Goal: Task Accomplishment & Management: Use online tool/utility

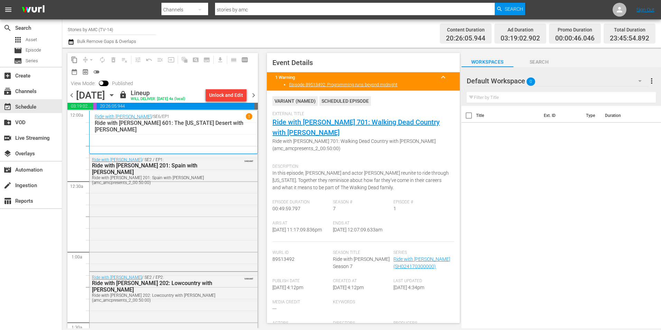
scroll to position [3161, 0]
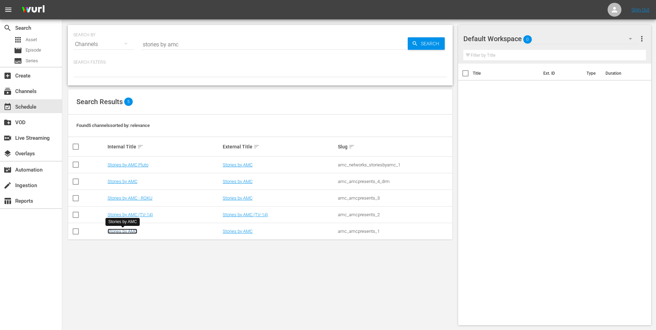
click at [126, 230] on link "Stories by AMC" at bounding box center [122, 230] width 30 height 5
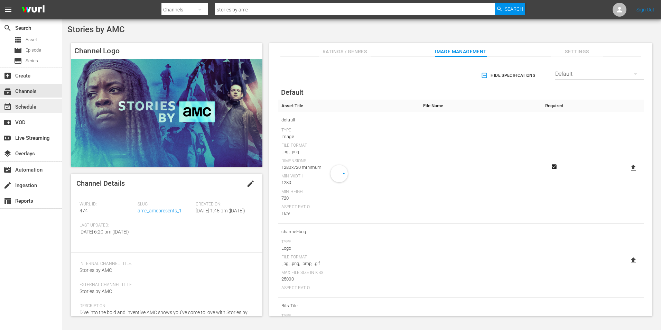
click at [37, 107] on div "event_available Schedule" at bounding box center [19, 106] width 39 height 6
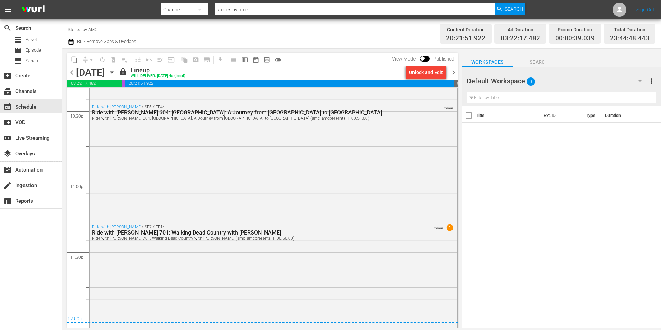
scroll to position [3160, 0]
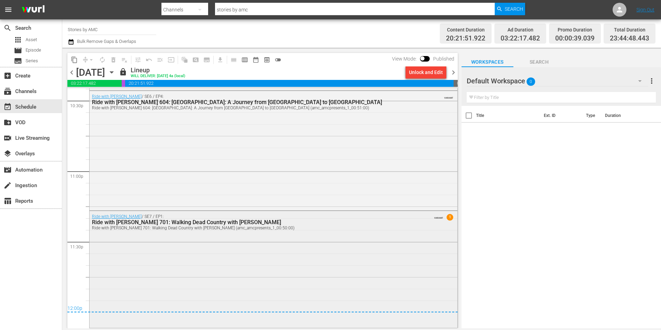
click at [178, 220] on div "Ride with [PERSON_NAME] 701: Walking Dead Country with [PERSON_NAME]" at bounding box center [254, 222] width 325 height 7
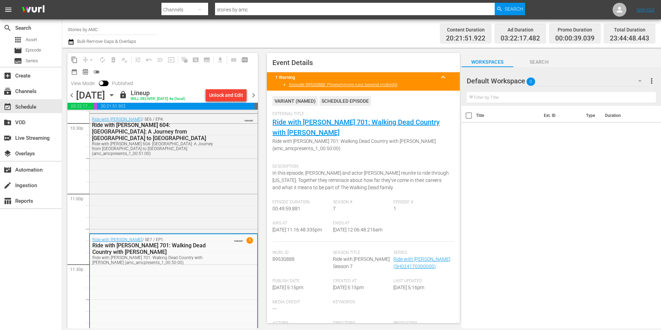
click at [252, 96] on span "chevron_right" at bounding box center [253, 95] width 9 height 9
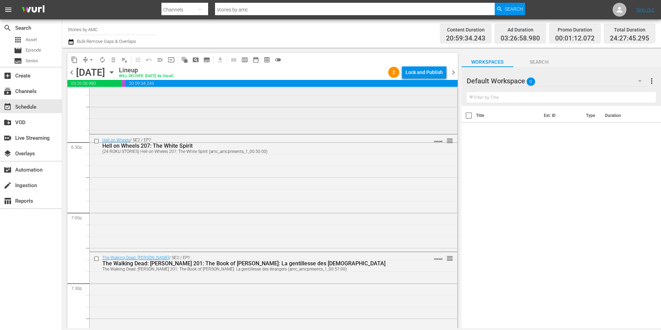
scroll to position [2550, 0]
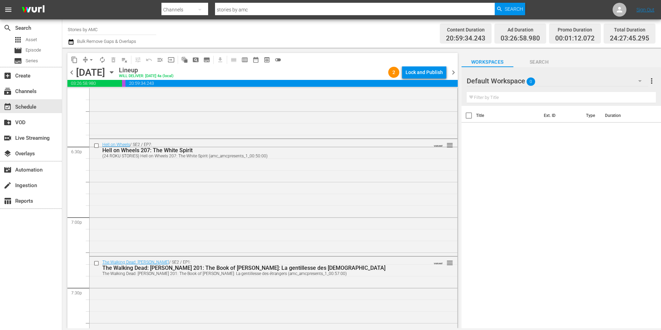
click at [454, 74] on span "chevron_right" at bounding box center [453, 72] width 9 height 9
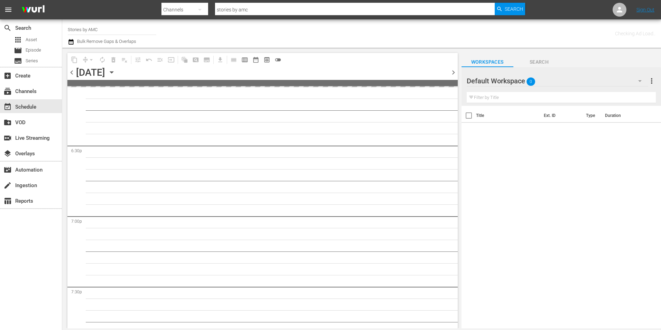
scroll to position [2797, 0]
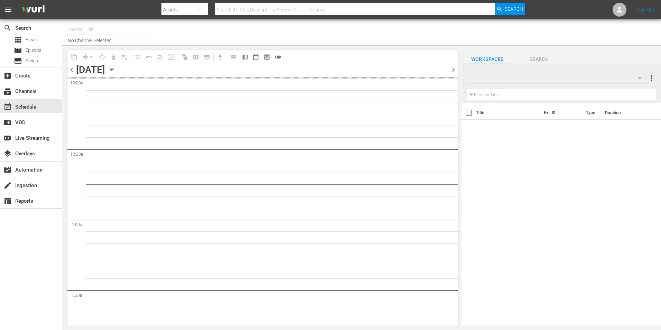
type input "Stories by AMC (474)"
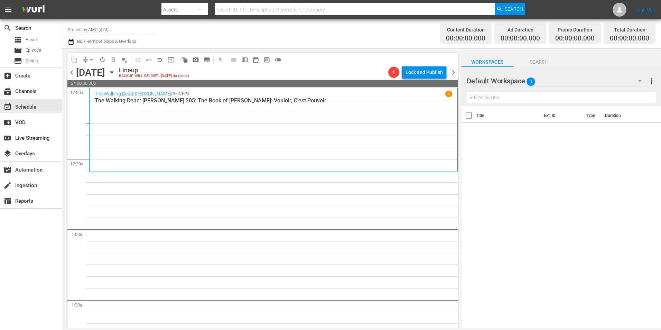
click at [73, 73] on span "chevron_left" at bounding box center [71, 72] width 9 height 9
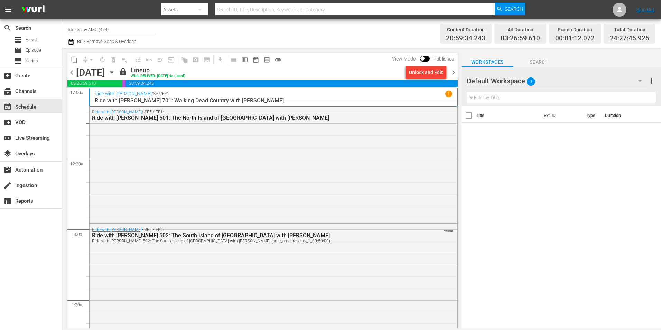
click at [72, 73] on span "chevron_left" at bounding box center [71, 72] width 9 height 9
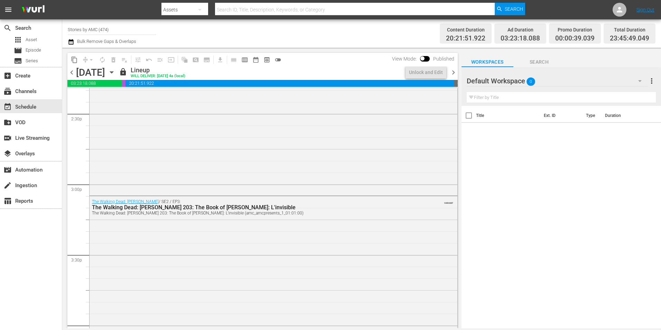
scroll to position [3162, 0]
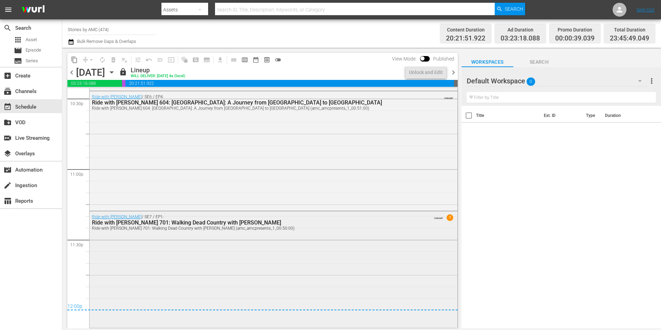
click at [248, 236] on div "Ride with [PERSON_NAME] / SE7 / EP1: Ride with [PERSON_NAME] 701: Walking Dead …" at bounding box center [273, 268] width 368 height 115
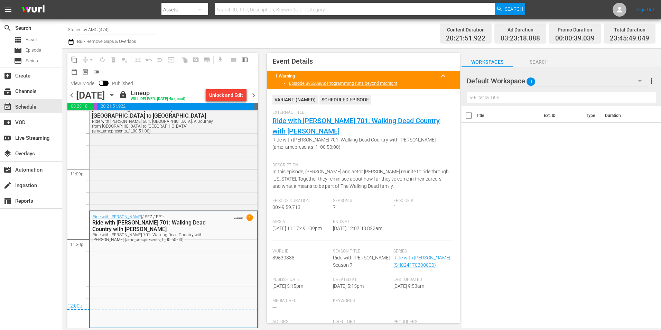
scroll to position [0, 0]
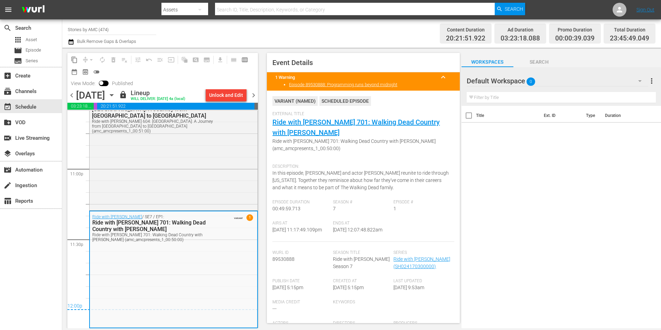
click at [304, 13] on input "text" at bounding box center [354, 9] width 279 height 17
type input "stories by amc"
click at [509, 10] on span "Search" at bounding box center [514, 9] width 18 height 12
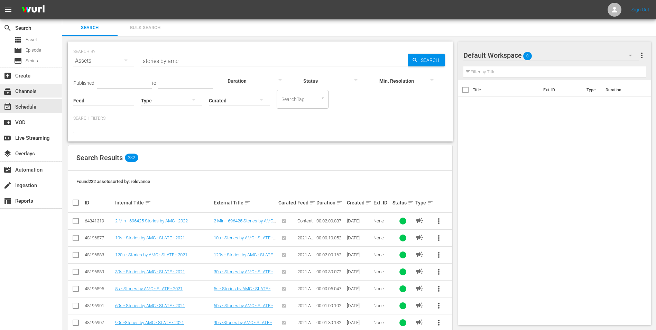
click at [35, 85] on div "subscriptions Channels" at bounding box center [31, 91] width 62 height 14
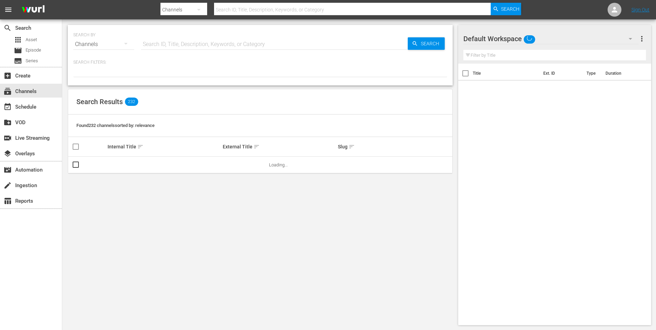
click at [268, 7] on input "text" at bounding box center [352, 9] width 276 height 17
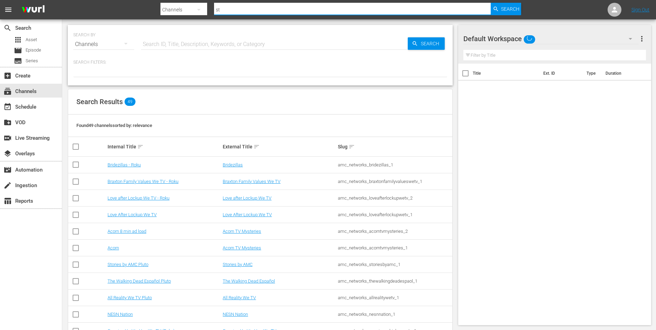
type input "sto"
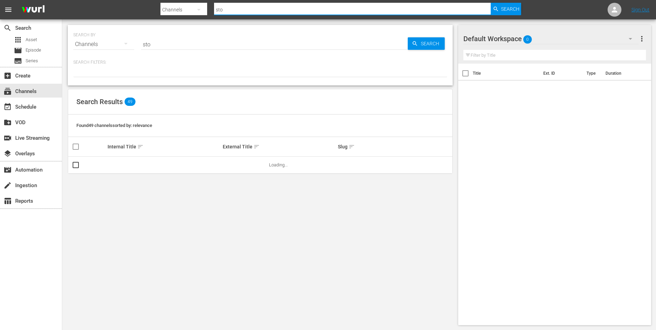
type input "stories by amc"
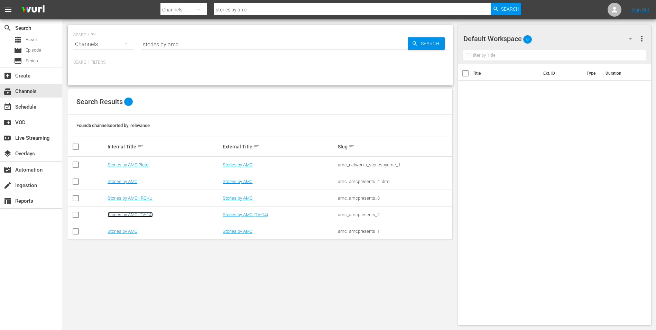
click at [145, 214] on link "Stories by AMC (TV-14)" at bounding box center [129, 214] width 45 height 5
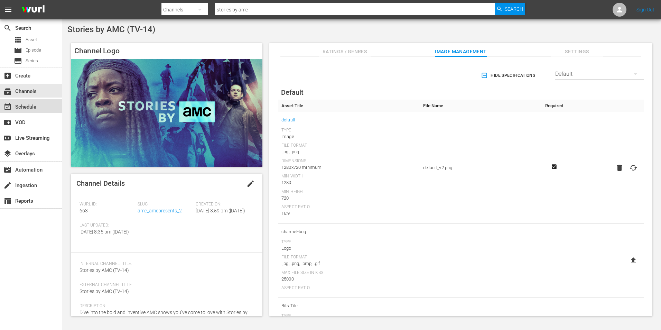
click at [36, 106] on div "event_available Schedule" at bounding box center [19, 106] width 39 height 6
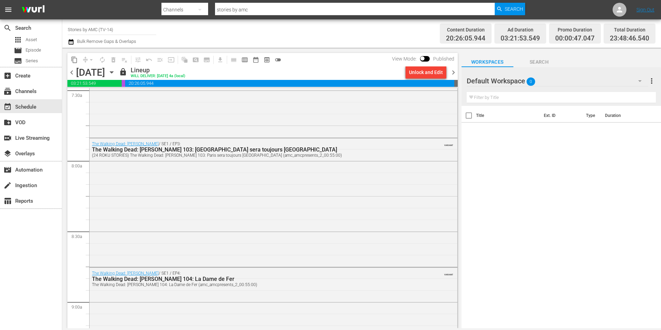
scroll to position [3161, 0]
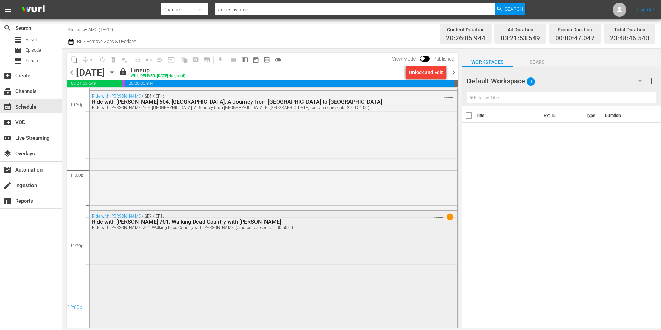
click at [273, 265] on div "Ride with [PERSON_NAME] / SE7 / EP1: Ride with [PERSON_NAME] 701: Walking Dead …" at bounding box center [273, 267] width 368 height 115
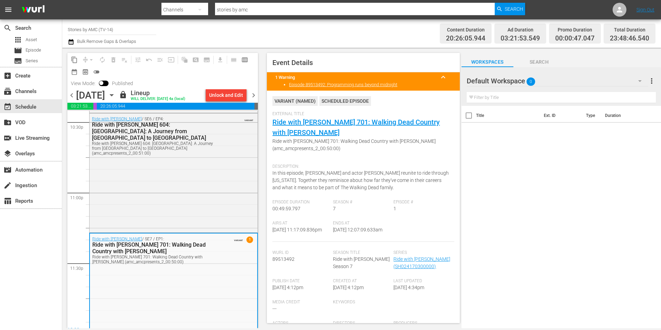
click at [115, 94] on icon "button" at bounding box center [112, 95] width 8 height 8
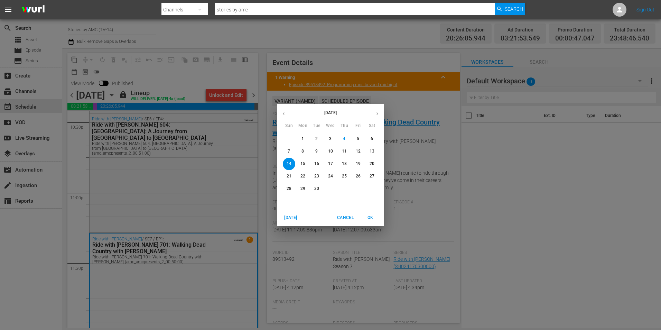
click at [289, 175] on p "21" at bounding box center [288, 176] width 5 height 6
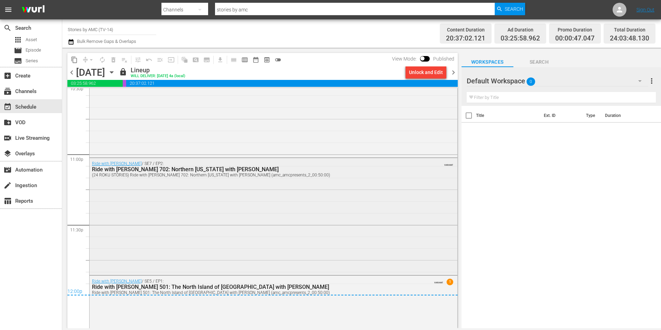
scroll to position [3172, 0]
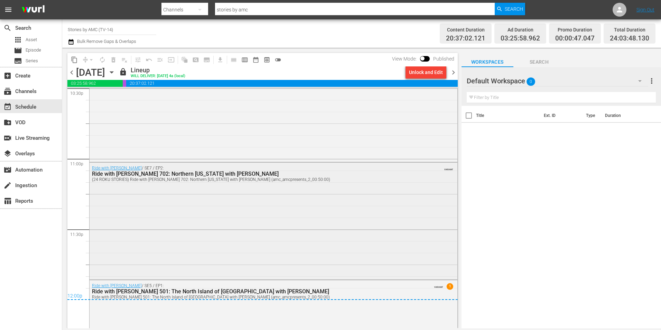
click at [327, 183] on div "Ride with [PERSON_NAME] / SE7 / EP2: Ride with [PERSON_NAME] 702: Northern [US_…" at bounding box center [273, 173] width 368 height 22
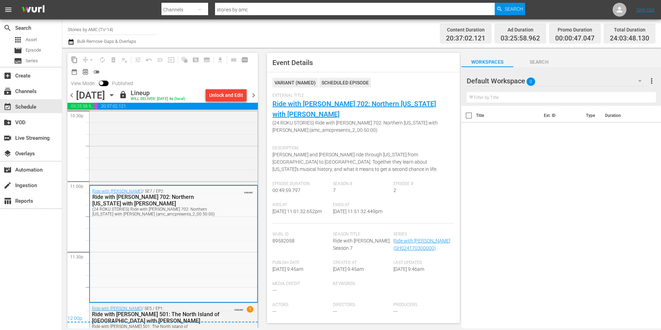
click at [115, 95] on icon "button" at bounding box center [112, 95] width 8 height 8
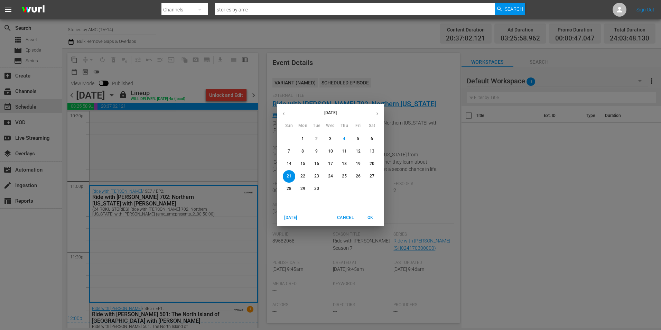
click at [291, 162] on p "14" at bounding box center [288, 164] width 5 height 6
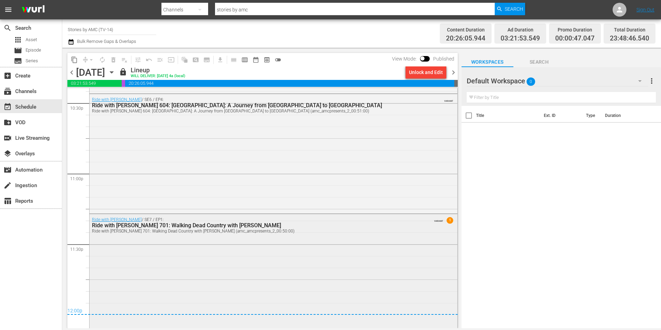
scroll to position [3161, 0]
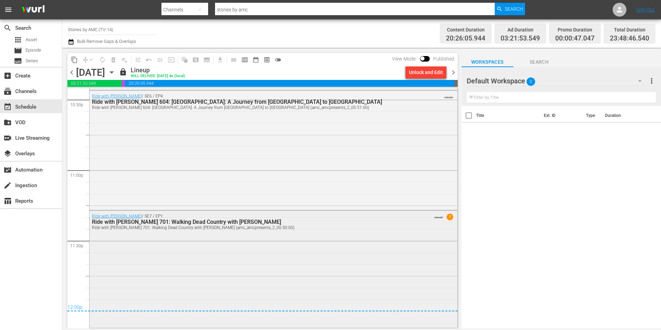
click at [227, 234] on div "Ride with [PERSON_NAME] / SE7 / EP1: Ride with [PERSON_NAME] 701: Walking Dead …" at bounding box center [273, 267] width 368 height 115
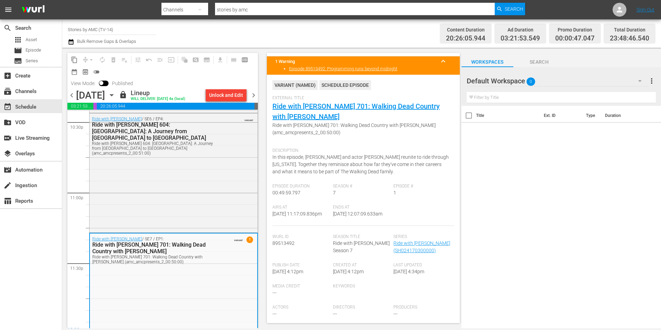
scroll to position [0, 0]
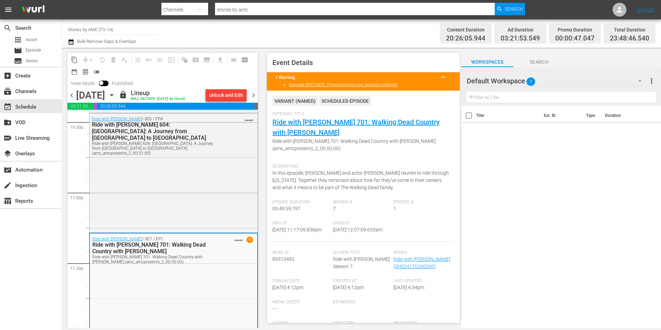
click at [115, 94] on icon "button" at bounding box center [112, 95] width 8 height 8
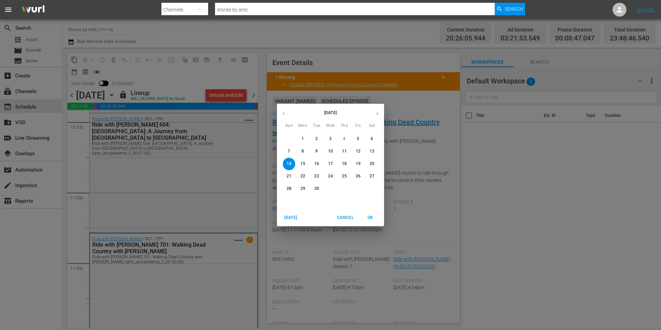
click at [287, 172] on button "21" at bounding box center [289, 176] width 12 height 12
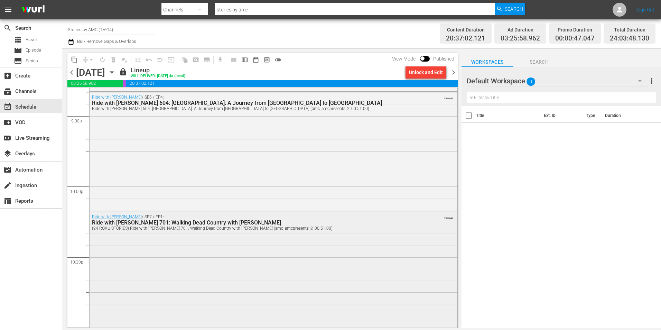
scroll to position [3013, 0]
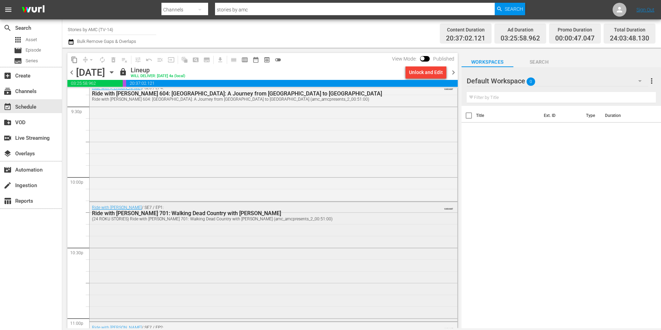
click at [207, 239] on div "Ride with [PERSON_NAME] / SE7 / EP1: Ride with [PERSON_NAME] 701: Walking Dead …" at bounding box center [273, 261] width 368 height 118
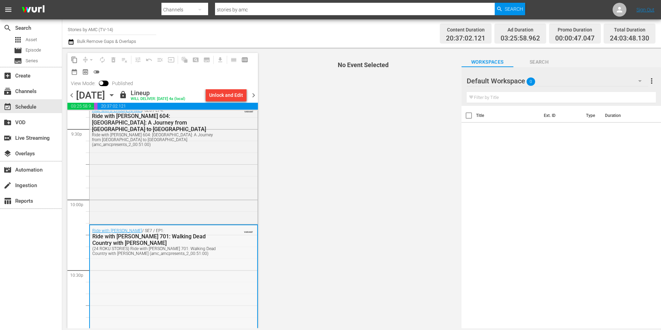
scroll to position [3186, 0]
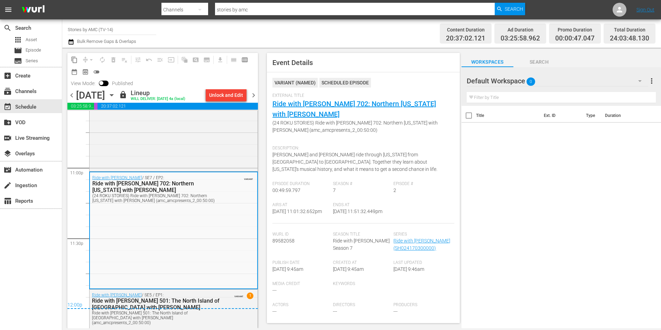
click at [253, 99] on span "chevron_right" at bounding box center [253, 95] width 9 height 9
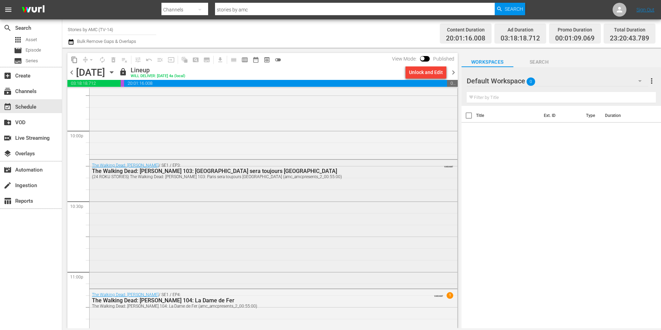
scroll to position [3045, 0]
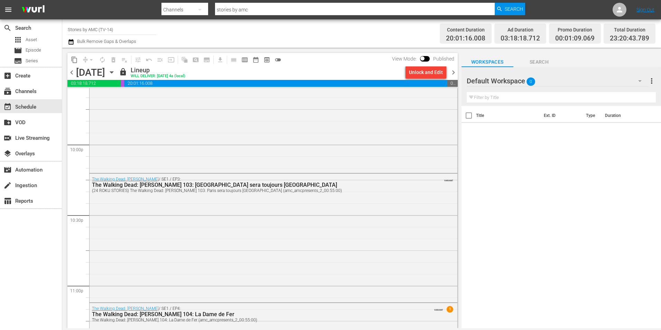
click at [455, 74] on span "chevron_right" at bounding box center [453, 72] width 9 height 9
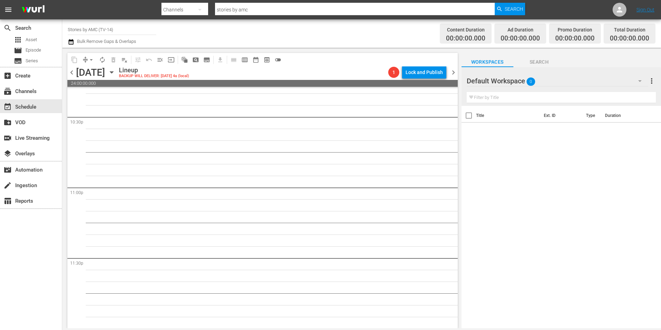
scroll to position [3144, 0]
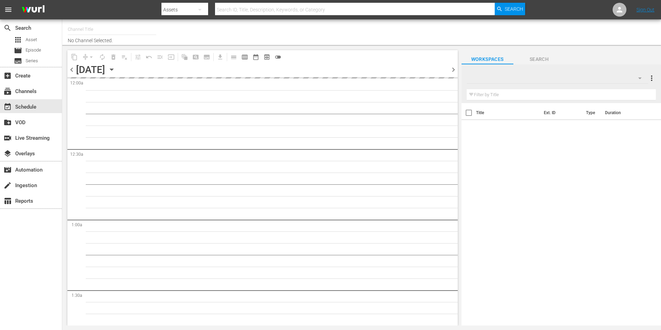
type input "Stories by AMC (TV-14) (663)"
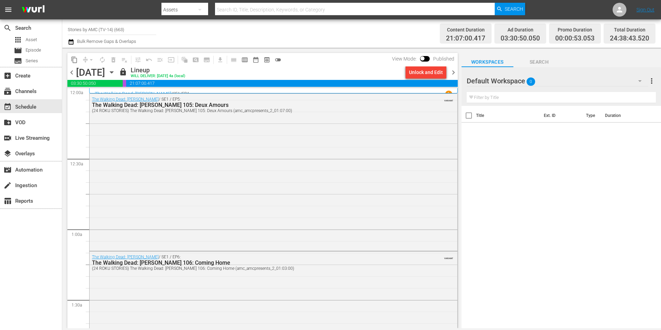
click at [115, 71] on icon "button" at bounding box center [112, 72] width 8 height 8
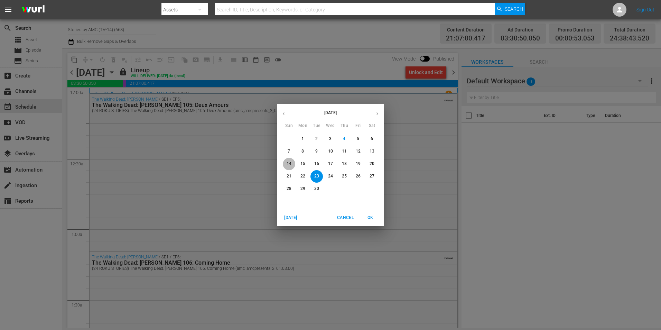
click at [285, 161] on span "14" at bounding box center [289, 164] width 12 height 6
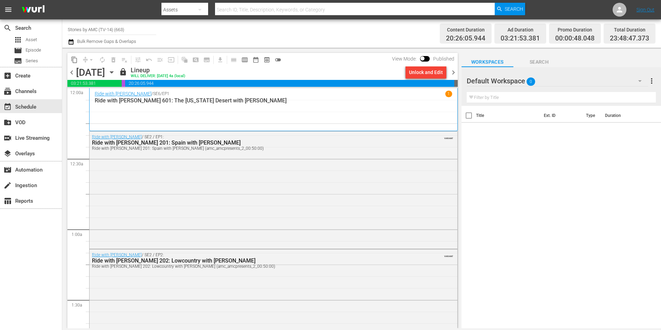
scroll to position [3161, 0]
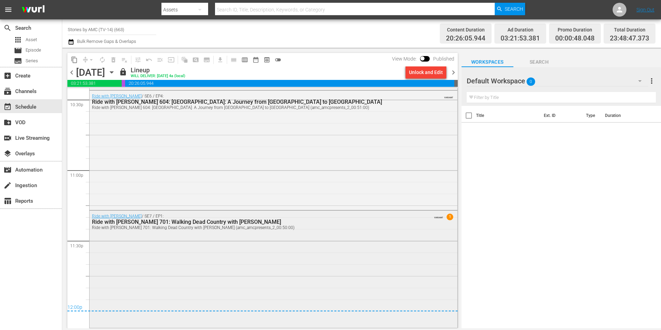
click at [210, 233] on div "Ride with [PERSON_NAME] / SE7 / EP1: Ride with [PERSON_NAME] 701: Walking Dead …" at bounding box center [273, 267] width 368 height 115
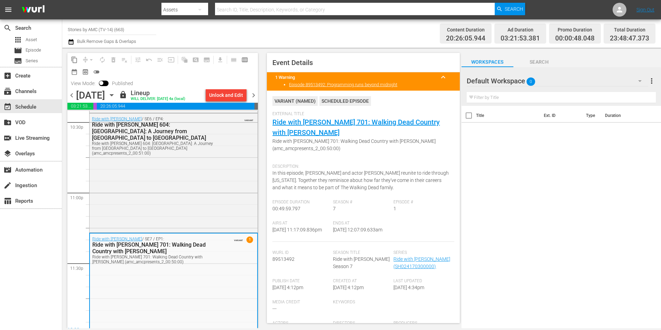
click at [115, 97] on icon "button" at bounding box center [112, 95] width 8 height 8
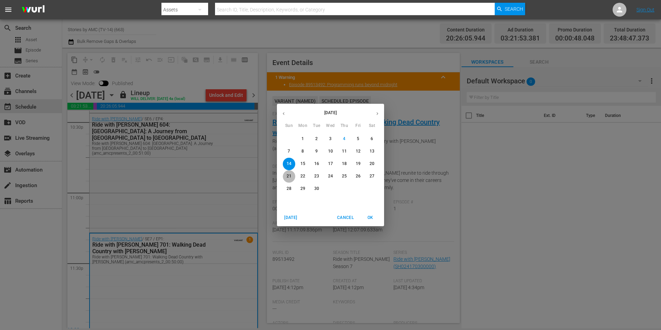
click at [289, 173] on button "21" at bounding box center [289, 176] width 12 height 12
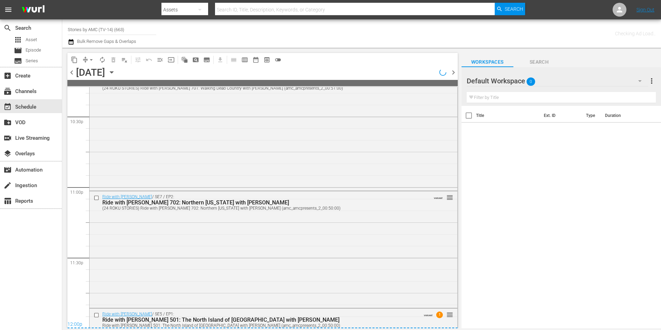
scroll to position [2978, 0]
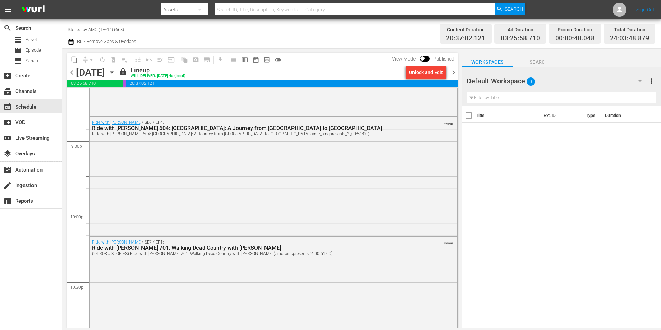
click at [115, 70] on icon "button" at bounding box center [112, 72] width 8 height 8
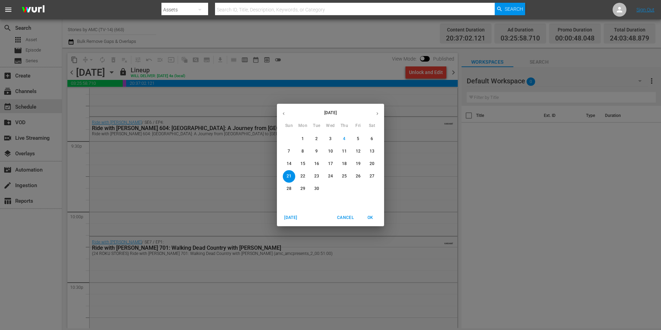
click at [287, 163] on p "14" at bounding box center [288, 164] width 5 height 6
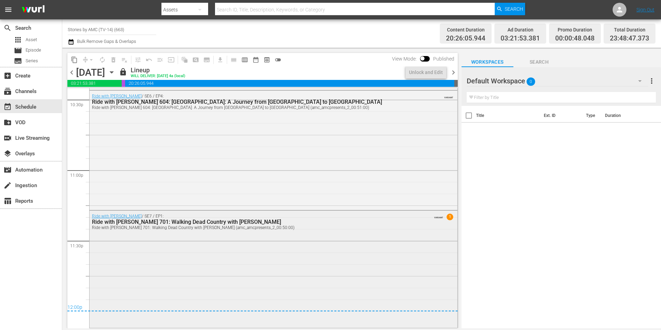
scroll to position [3161, 0]
click at [225, 237] on div "Ride with [PERSON_NAME] / SE7 / EP1: Ride with [PERSON_NAME] 701: Walking Dead …" at bounding box center [273, 267] width 368 height 115
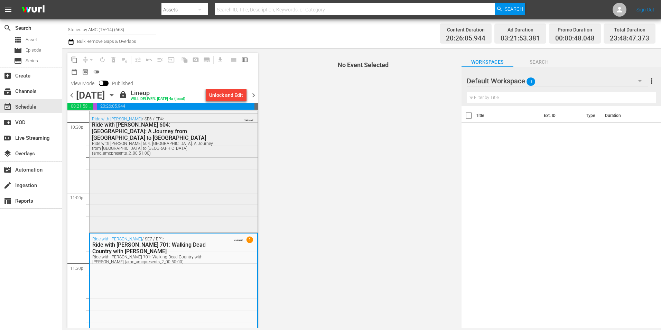
click at [222, 186] on div "Ride with Norman Reedus / SE6 / EP4: Ride with Norman Reedus 604: Portugal: A J…" at bounding box center [173, 172] width 168 height 118
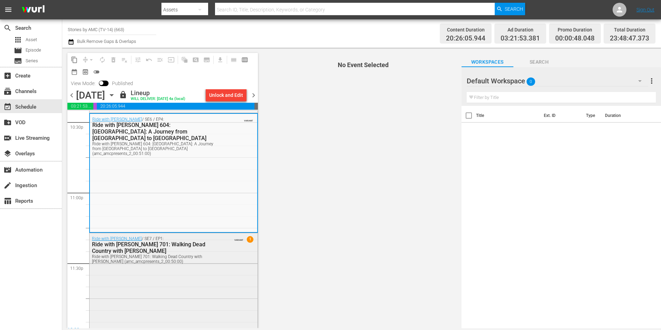
click at [202, 281] on div "Ride with [PERSON_NAME] / SE7 / EP1: Ride with [PERSON_NAME] 701: Walking Dead …" at bounding box center [173, 290] width 168 height 115
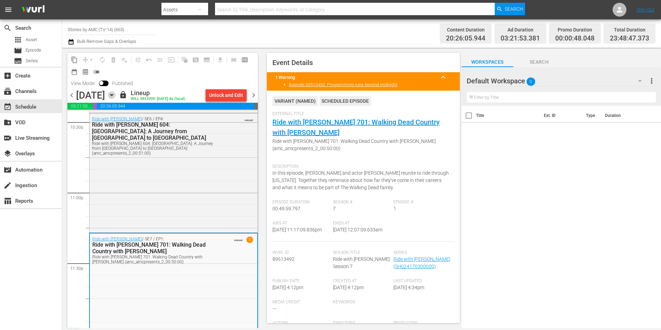
click at [113, 95] on icon "button" at bounding box center [111, 95] width 3 height 2
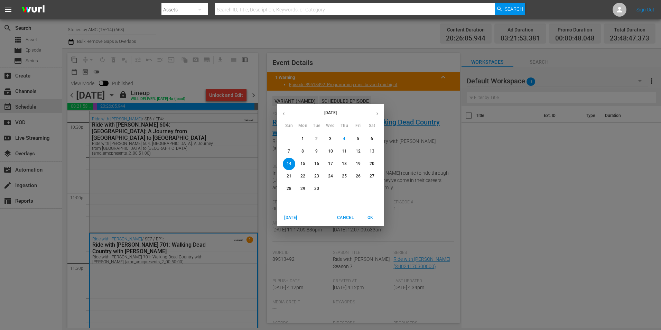
click at [283, 175] on span "21" at bounding box center [289, 176] width 12 height 6
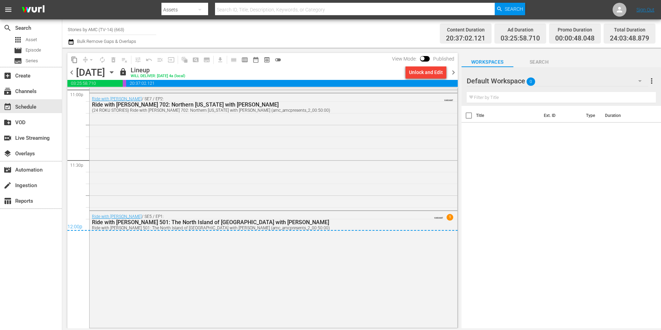
scroll to position [3138, 0]
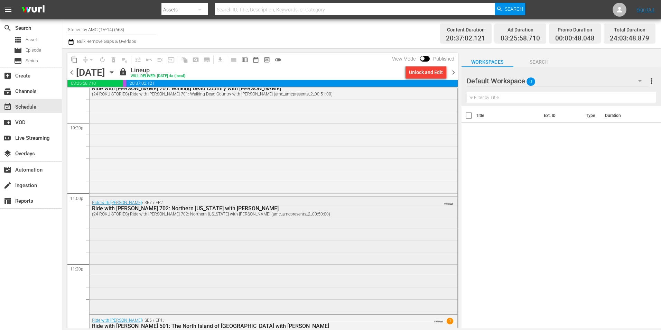
click at [339, 208] on div "Ride with [PERSON_NAME] 702: Northern [US_STATE] with [PERSON_NAME]" at bounding box center [254, 208] width 325 height 7
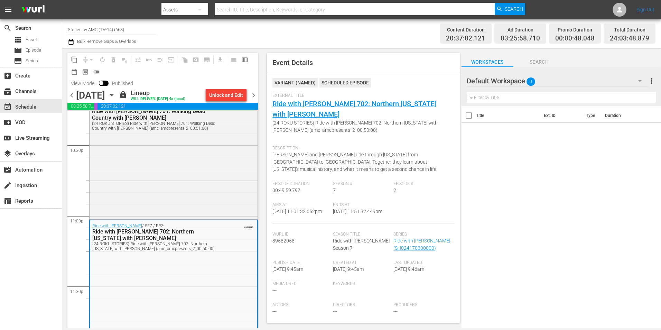
click at [115, 93] on icon "button" at bounding box center [112, 95] width 8 height 8
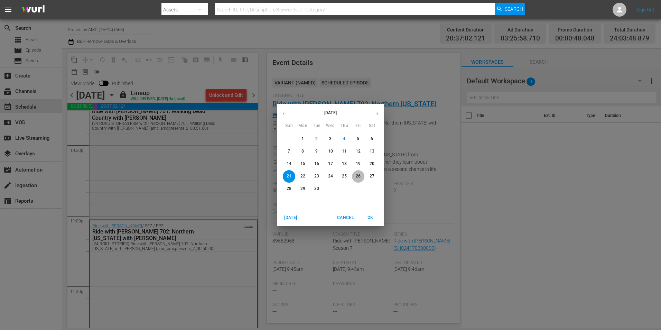
click at [356, 175] on p "26" at bounding box center [358, 176] width 5 height 6
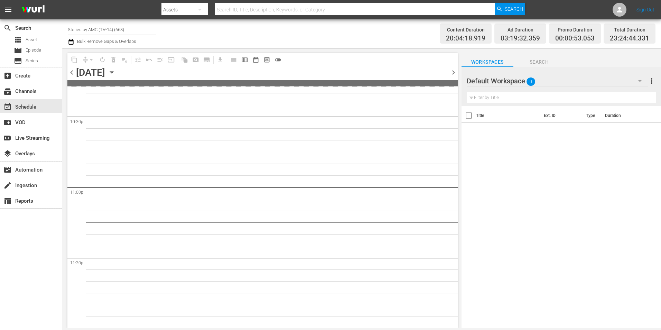
scroll to position [3091, 0]
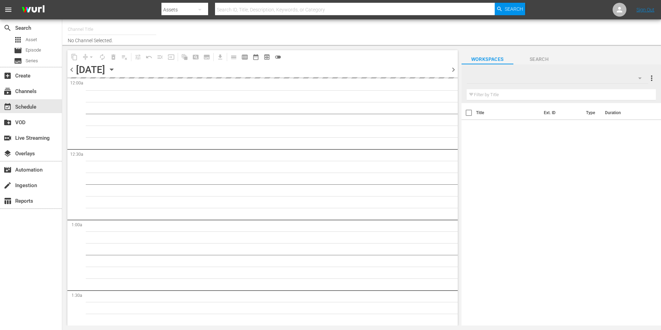
type input "Stories by AMC (TV-14) (663)"
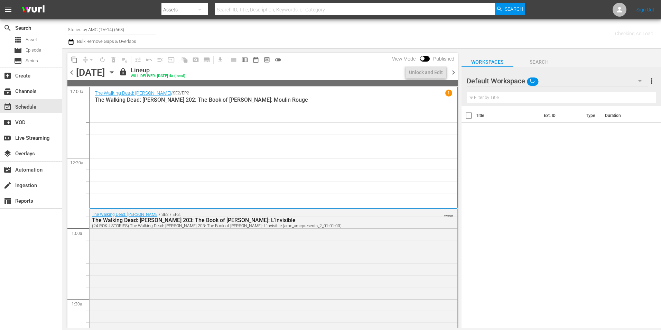
click at [115, 71] on icon "button" at bounding box center [112, 72] width 8 height 8
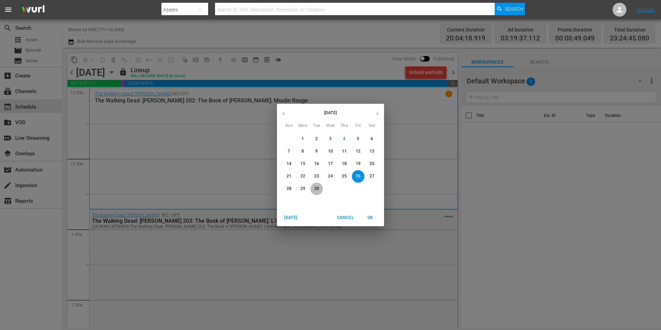
click at [315, 186] on p "30" at bounding box center [316, 189] width 5 height 6
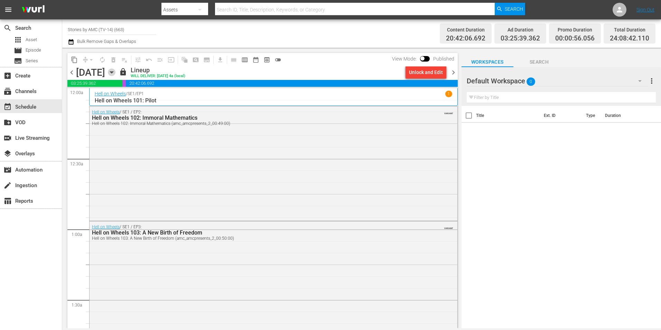
click at [115, 72] on icon "button" at bounding box center [112, 72] width 8 height 8
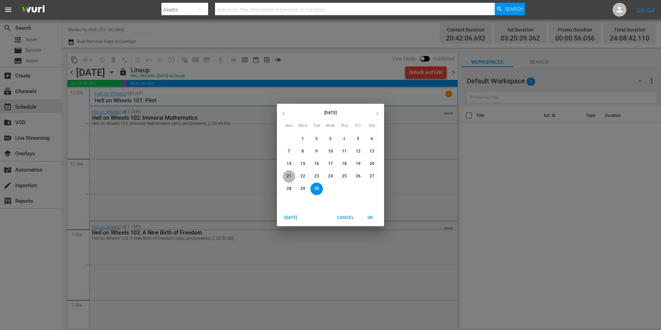
click at [286, 175] on span "21" at bounding box center [289, 176] width 12 height 6
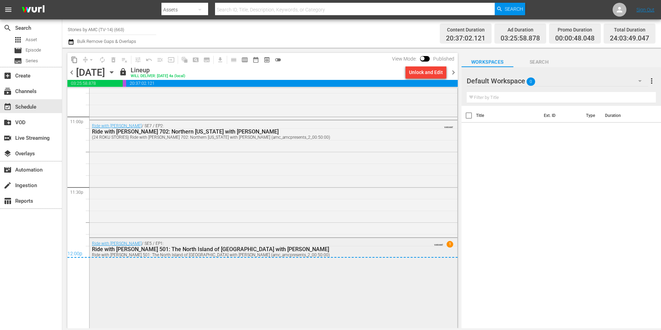
scroll to position [3225, 0]
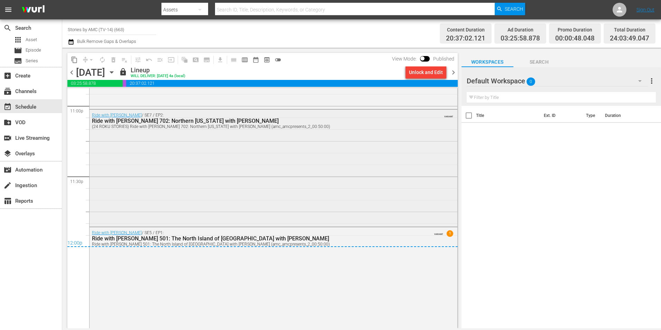
click at [177, 160] on div "Ride with [PERSON_NAME] / SE7 / EP2: Ride with [PERSON_NAME] 702: Northern [US_…" at bounding box center [273, 167] width 368 height 115
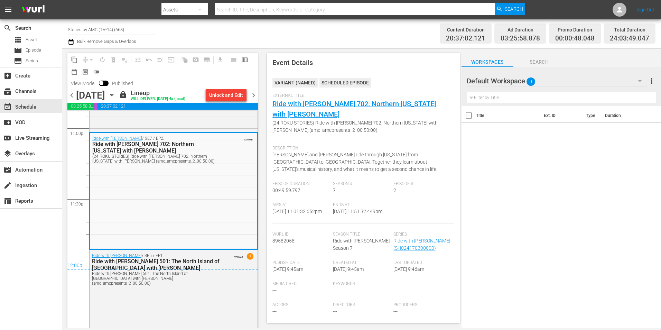
click at [113, 94] on icon "button" at bounding box center [111, 95] width 3 height 2
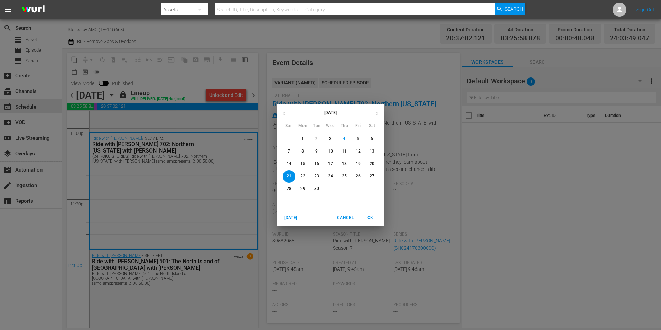
click at [290, 161] on p "14" at bounding box center [288, 164] width 5 height 6
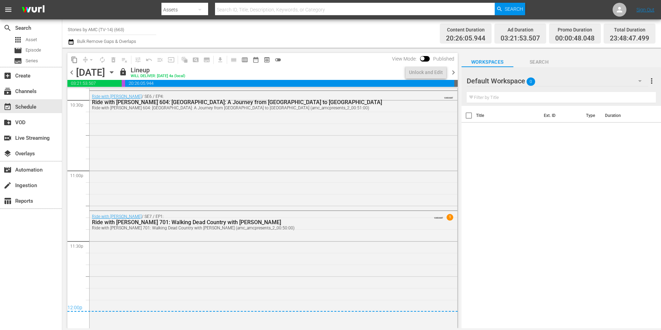
scroll to position [3161, 0]
click at [163, 235] on div "Ride with [PERSON_NAME] / SE7 / EP1: Ride with [PERSON_NAME] 701: Walking Dead …" at bounding box center [273, 267] width 368 height 115
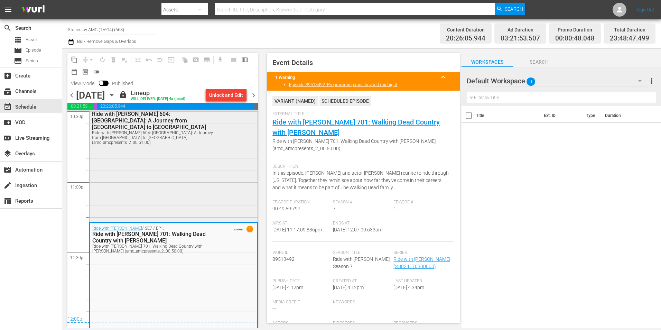
scroll to position [3183, 0]
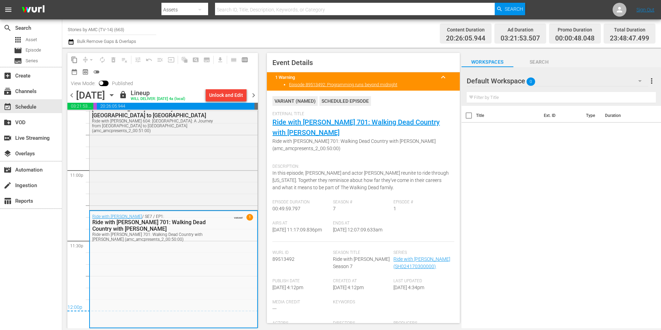
click at [273, 9] on input "text" at bounding box center [354, 9] width 279 height 17
type input "stori"
click at [202, 10] on icon "button" at bounding box center [200, 10] width 8 height 8
drag, startPoint x: 191, startPoint y: 30, endPoint x: 254, endPoint y: 13, distance: 64.9
click at [191, 30] on div "Channels" at bounding box center [184, 28] width 28 height 11
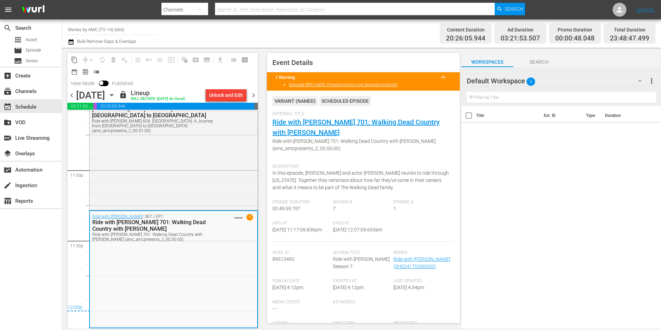
click at [259, 8] on div "Channels Series Episodes Assets" at bounding box center [330, 165] width 661 height 330
click at [259, 7] on input "text" at bounding box center [354, 9] width 279 height 17
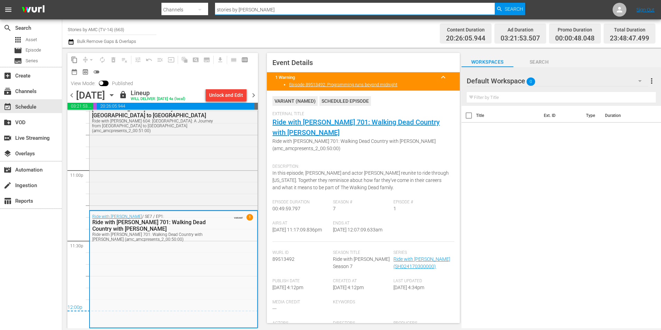
type input "stories by amc"
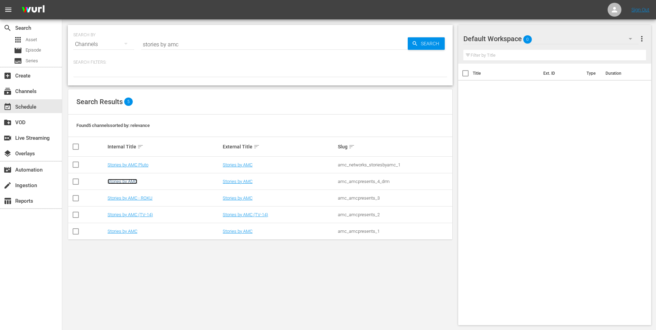
click at [135, 182] on link "Stories by AMC" at bounding box center [122, 181] width 30 height 5
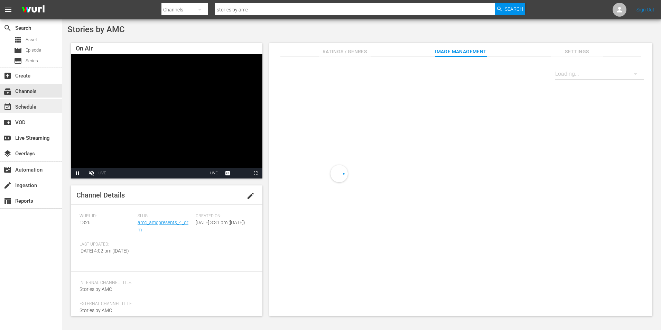
click at [23, 105] on div "event_available Schedule" at bounding box center [19, 106] width 39 height 6
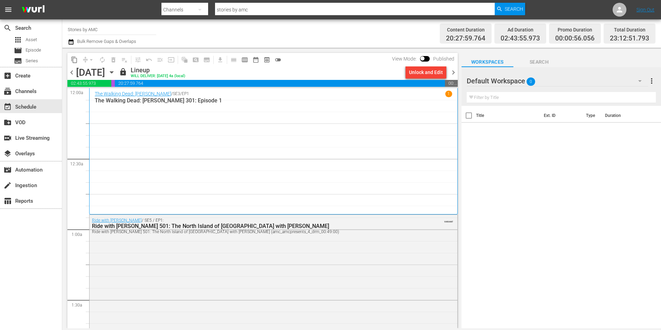
click at [115, 70] on icon "button" at bounding box center [112, 72] width 8 height 8
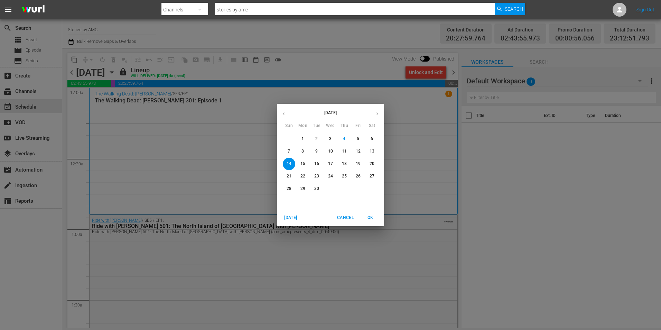
click at [293, 163] on span "14" at bounding box center [289, 164] width 12 height 6
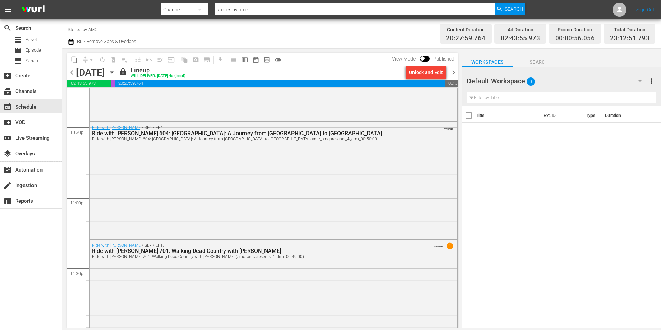
scroll to position [3159, 0]
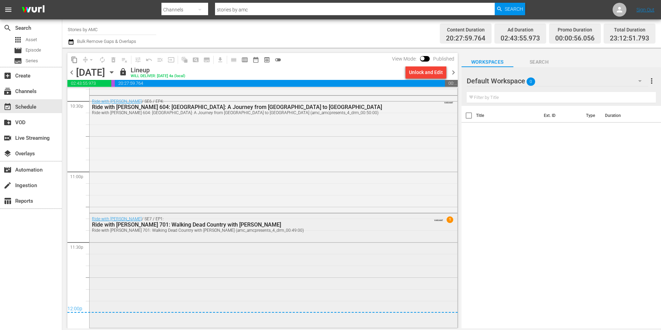
click at [212, 241] on div "Ride with Norman Reedus / SE7 / EP1: Ride with Norman Reedus 701: Walking Dead …" at bounding box center [273, 269] width 368 height 113
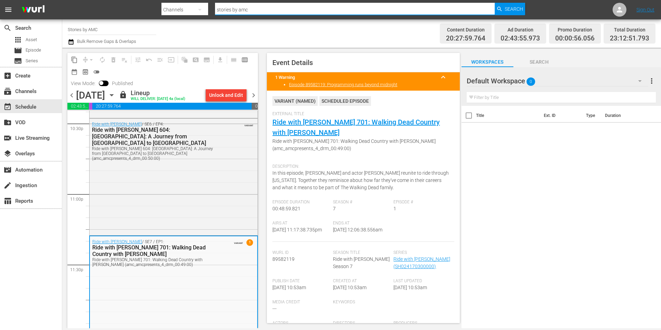
click at [516, 8] on span "Search" at bounding box center [514, 9] width 18 height 12
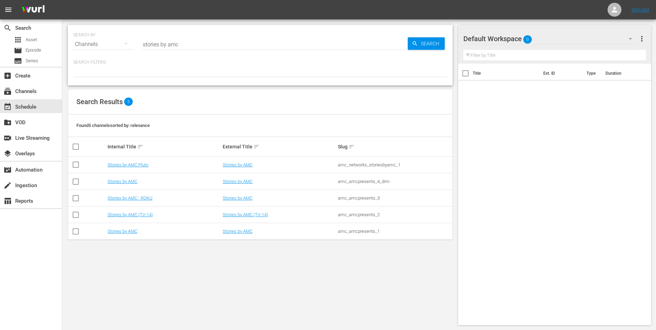
click at [130, 235] on td "Stories by AMC" at bounding box center [163, 231] width 115 height 17
click at [131, 233] on link "Stories by AMC" at bounding box center [122, 230] width 30 height 5
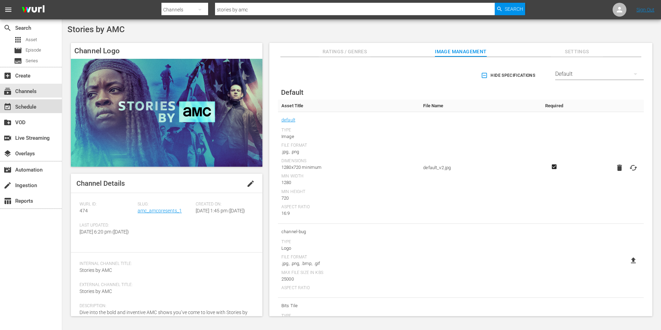
click at [35, 107] on div "event_available Schedule" at bounding box center [19, 106] width 39 height 6
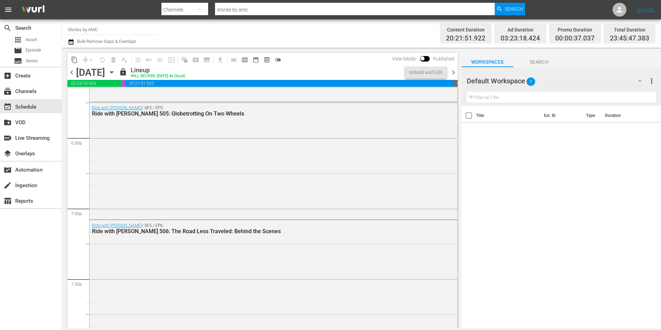
scroll to position [3162, 0]
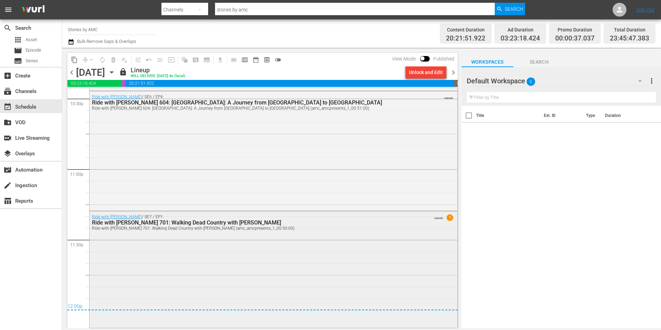
drag, startPoint x: 234, startPoint y: 261, endPoint x: 234, endPoint y: 266, distance: 5.2
click at [234, 266] on div "Ride with [PERSON_NAME] / SE7 / EP1: Ride with [PERSON_NAME] 701: Walking Dead …" at bounding box center [273, 268] width 368 height 115
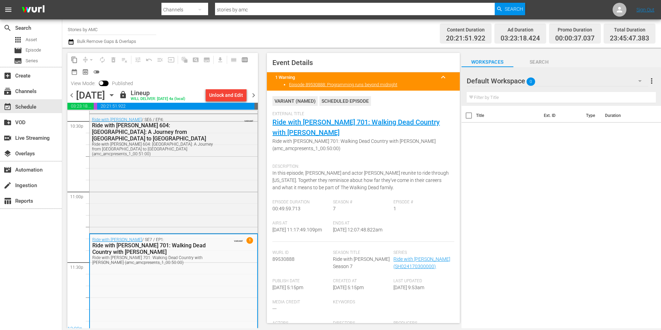
click at [536, 210] on div "Title Ext. ID Type Duration" at bounding box center [560, 217] width 199 height 223
click at [115, 94] on icon "button" at bounding box center [112, 95] width 8 height 8
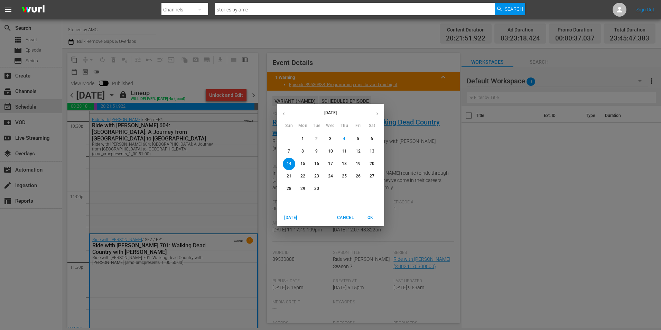
click at [290, 174] on p "21" at bounding box center [288, 176] width 5 height 6
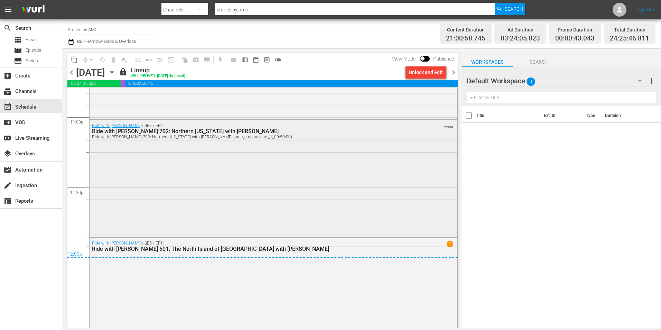
scroll to position [3206, 0]
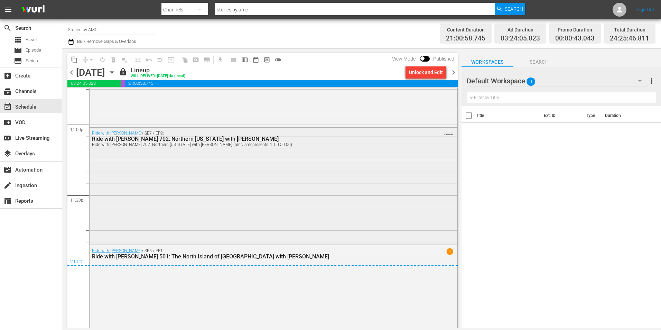
click at [295, 149] on div "Ride with Norman Reedus / SE7 / EP2: Ride with Norman Reedus 702: Northern Geor…" at bounding box center [273, 139] width 368 height 22
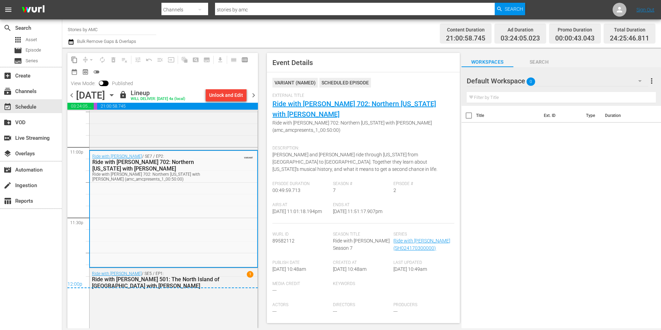
click at [113, 96] on icon "button" at bounding box center [111, 95] width 3 height 2
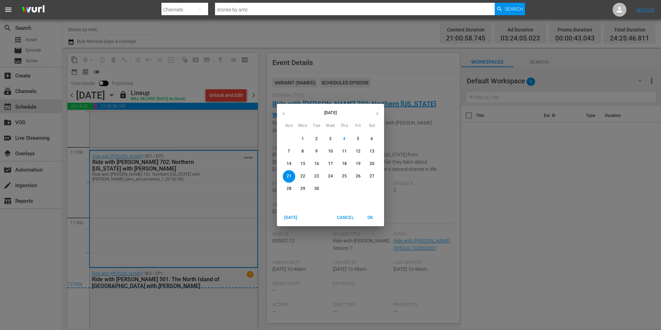
click at [313, 175] on span "23" at bounding box center [316, 176] width 12 height 6
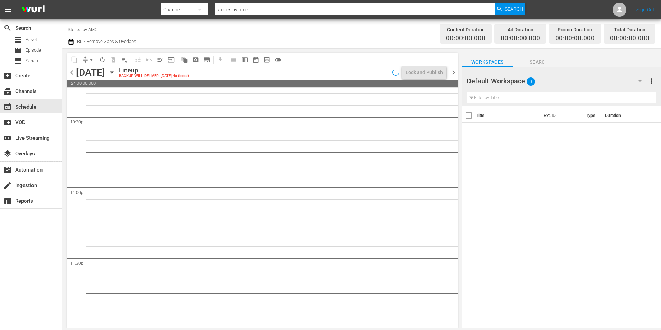
scroll to position [3144, 0]
click at [113, 72] on icon "button" at bounding box center [111, 73] width 3 height 2
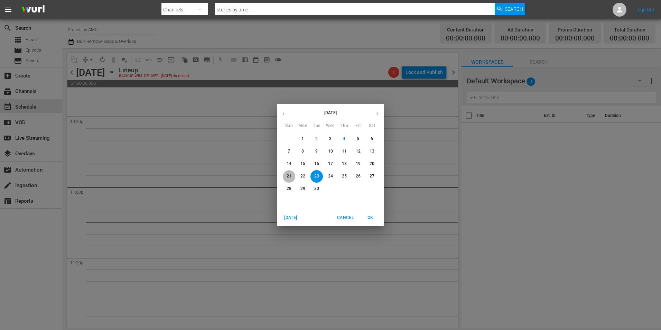
click at [291, 176] on p "21" at bounding box center [288, 176] width 5 height 6
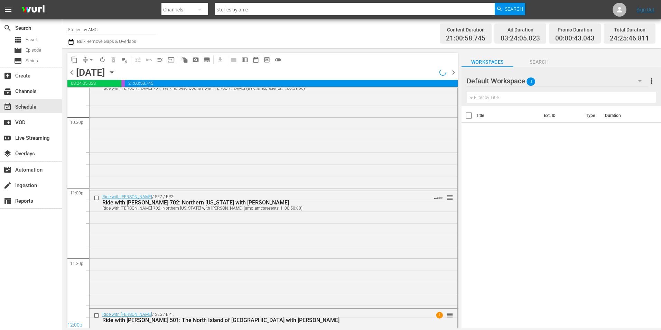
scroll to position [3206, 0]
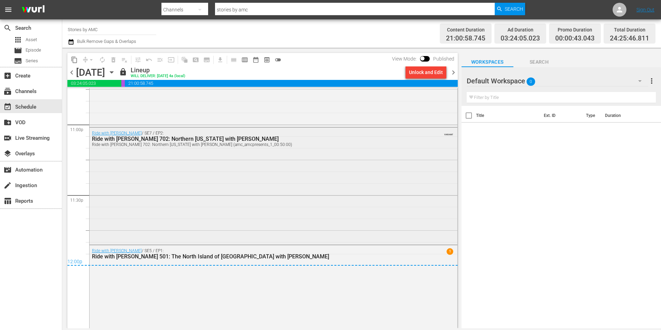
click at [198, 185] on div "Ride with Norman Reedus / SE7 / EP2: Ride with Norman Reedus 702: Northern Geor…" at bounding box center [273, 185] width 368 height 115
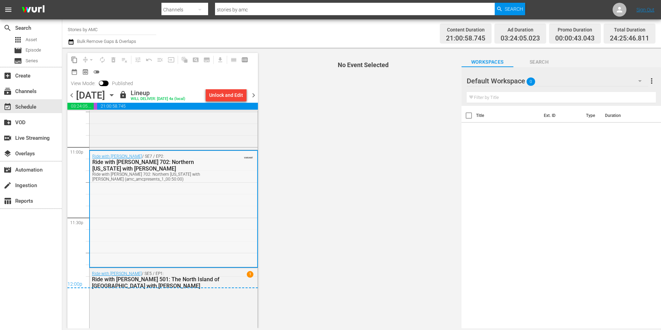
click at [207, 200] on div "Ride with Norman Reedus / SE7 / EP2: Ride with Norman Reedus 702: Northern Geor…" at bounding box center [173, 208] width 167 height 115
click at [198, 137] on div "Ride with Norman Reedus / SE7 / EP1: Ride with Norman Reedus 701: Walking Dead …" at bounding box center [173, 89] width 168 height 118
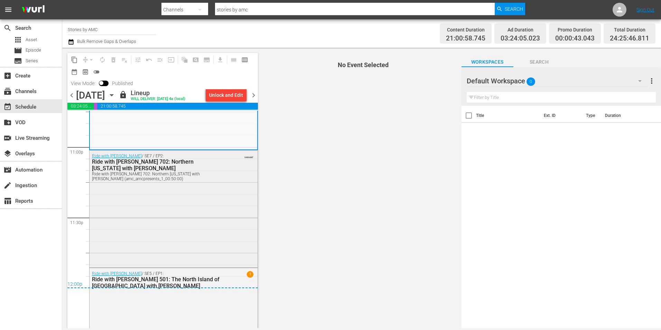
click at [221, 185] on div "Ride with Norman Reedus / SE7 / EP2: Ride with Norman Reedus 702: Northern Geor…" at bounding box center [173, 207] width 168 height 115
